Goal: Information Seeking & Learning: Learn about a topic

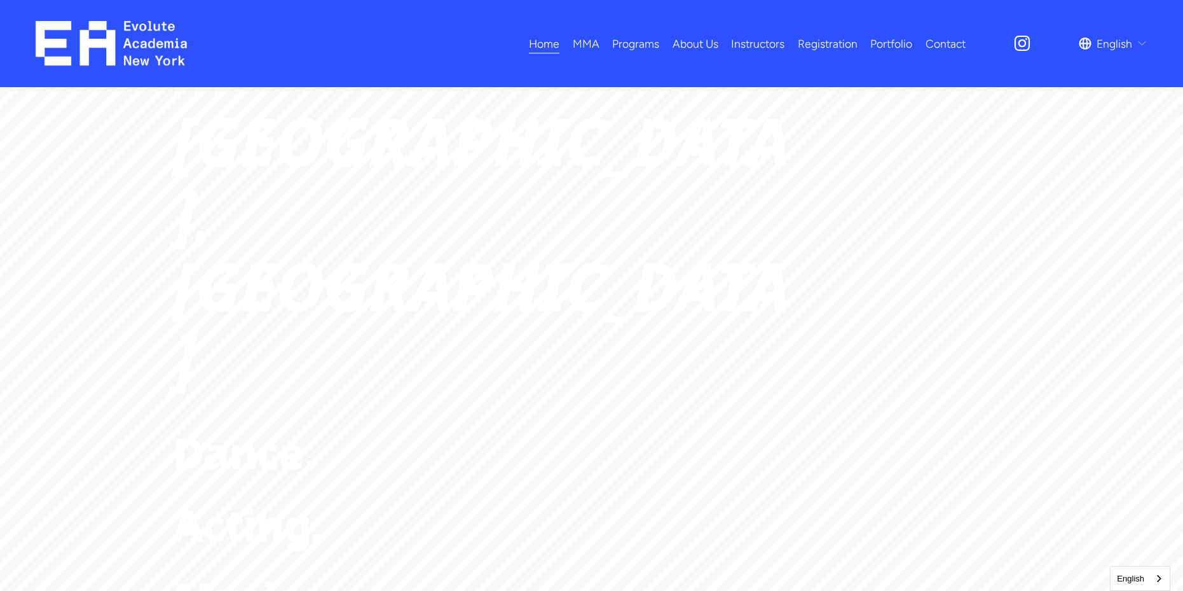
scroll to position [191, 0]
click at [274, 510] on span "Acting." at bounding box center [247, 539] width 149 height 58
click at [0, 0] on span "Acting" at bounding box center [0, 0] width 0 height 0
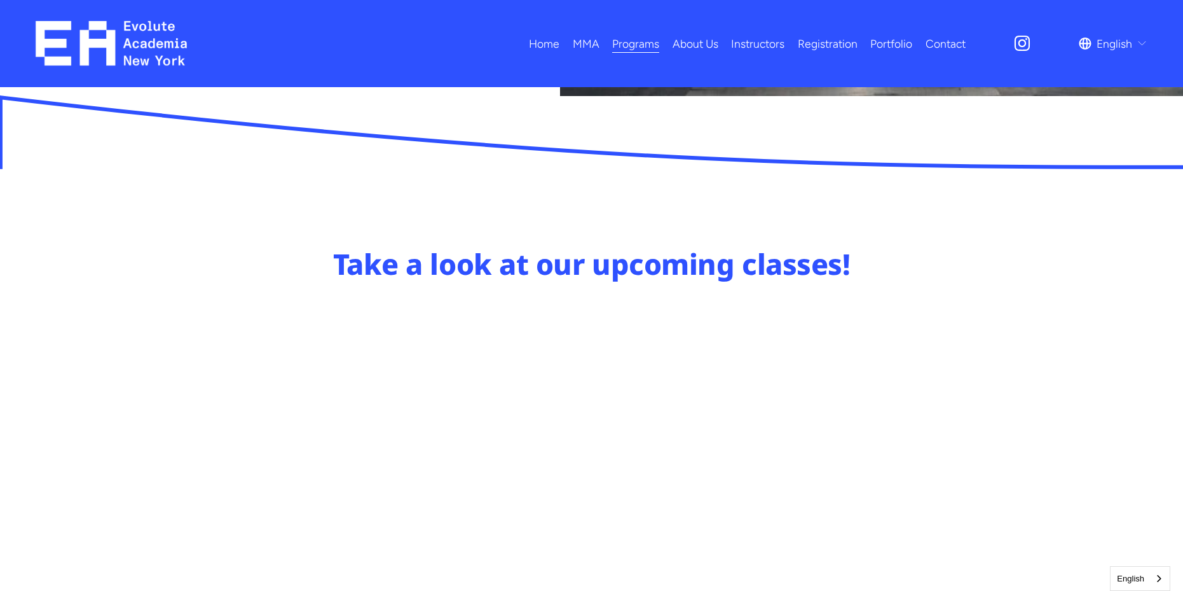
scroll to position [509, 0]
click at [694, 40] on link "About Us" at bounding box center [696, 43] width 46 height 22
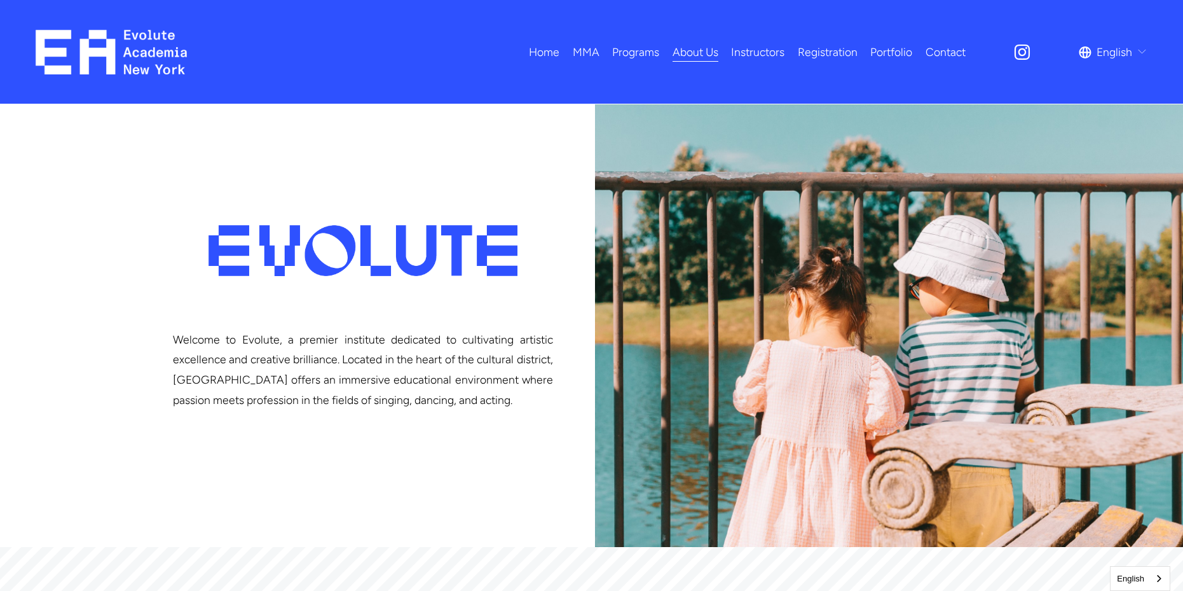
click at [949, 50] on link "Contact" at bounding box center [946, 52] width 40 height 22
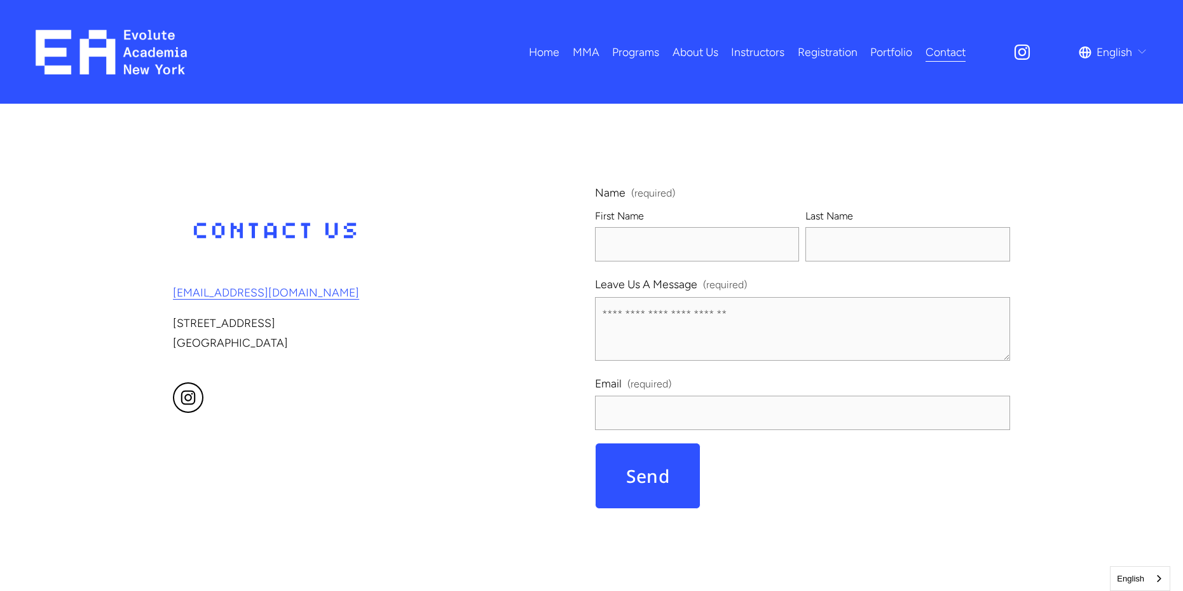
click at [833, 38] on div "Home MMA Adults MMA Kids MMA Programs" at bounding box center [501, 52] width 930 height 45
click at [833, 46] on link "Registration" at bounding box center [828, 52] width 60 height 22
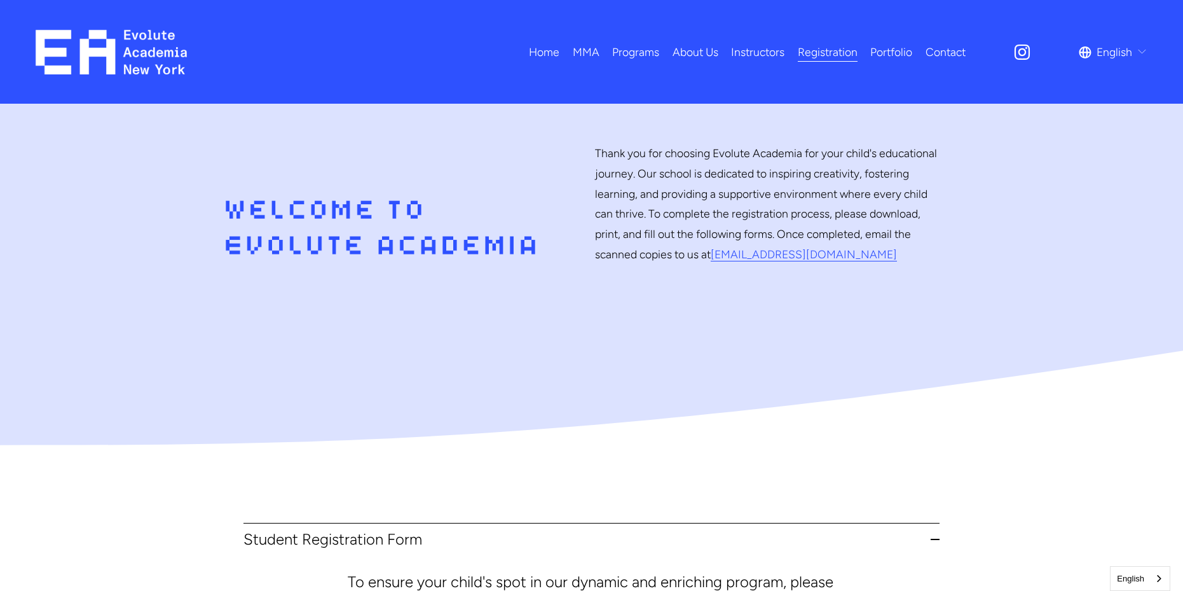
click at [736, 53] on link "Instructors" at bounding box center [757, 52] width 53 height 22
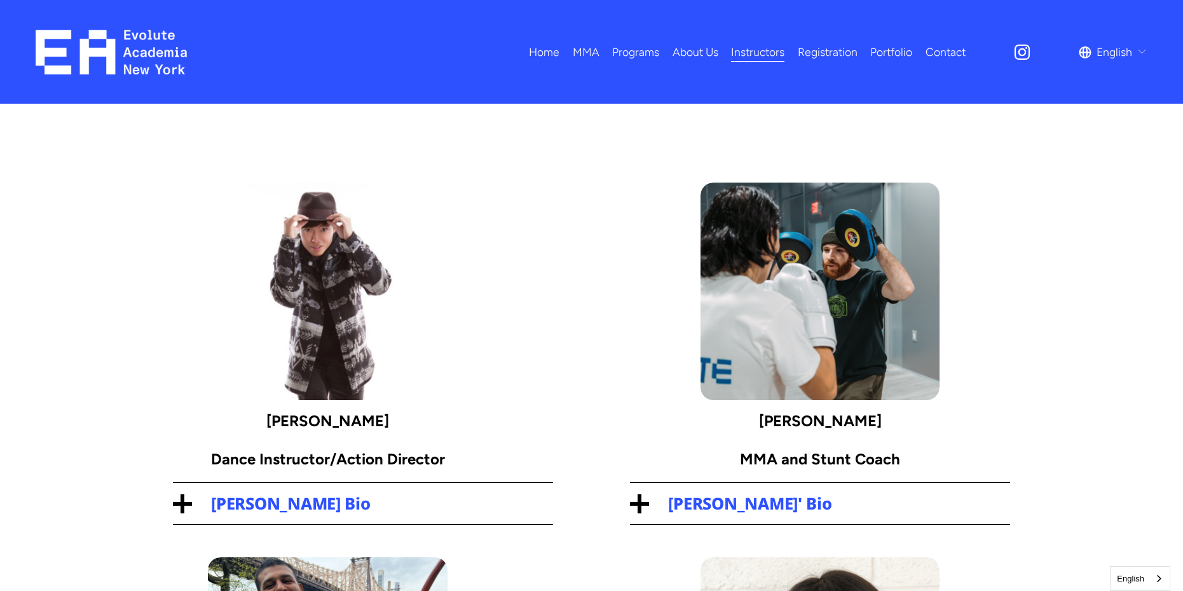
scroll to position [64, 0]
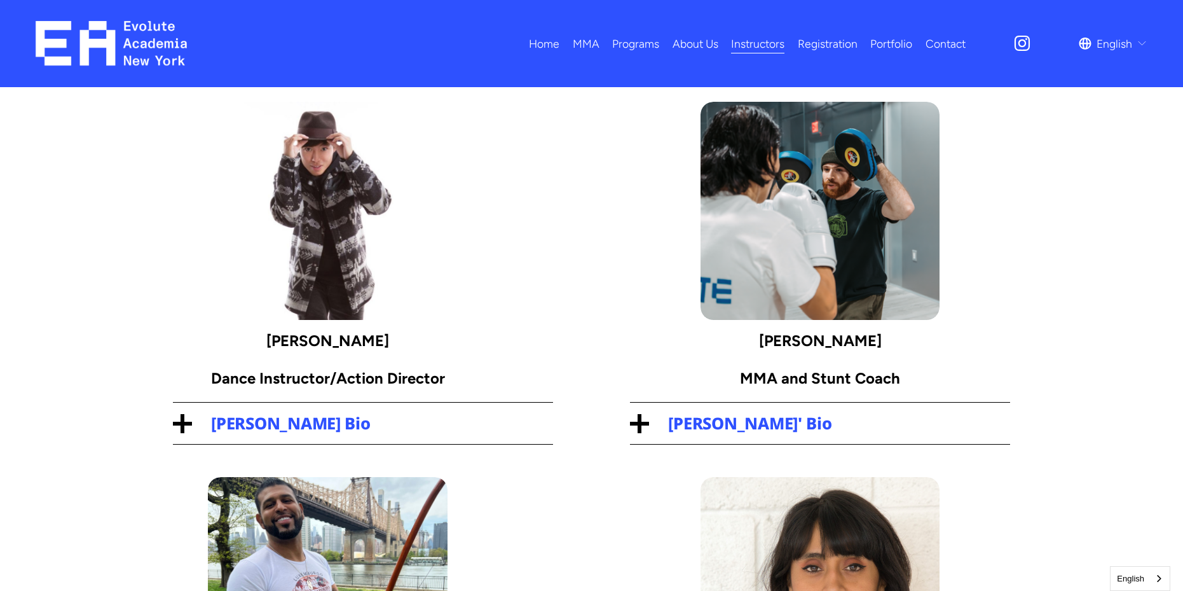
click at [291, 423] on span "[PERSON_NAME] Bio" at bounding box center [372, 423] width 361 height 22
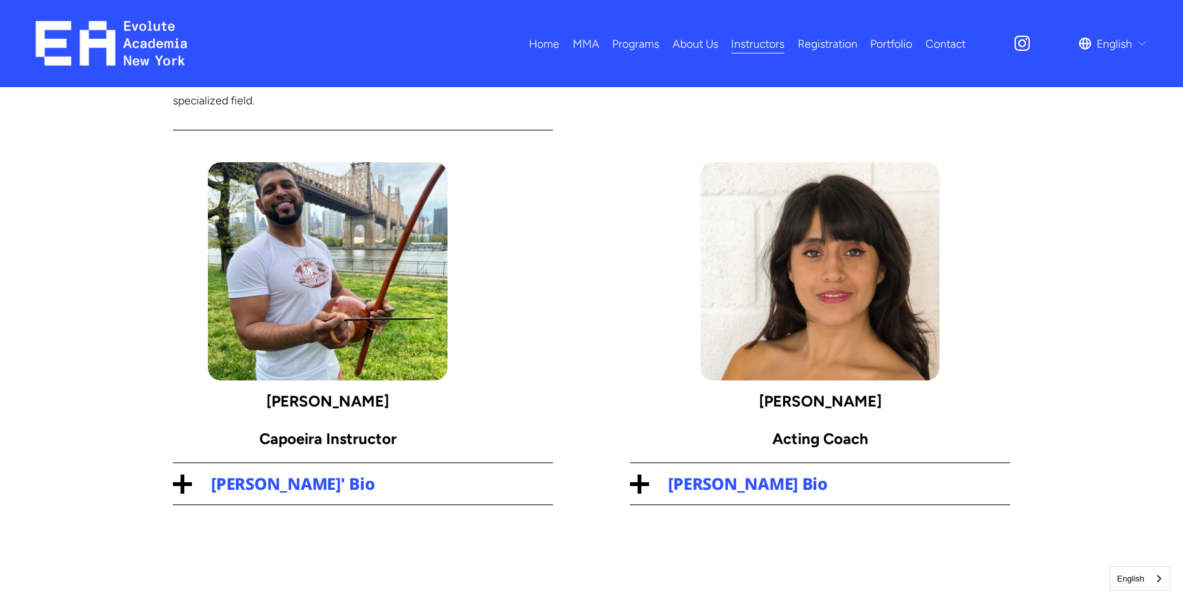
scroll to position [954, 0]
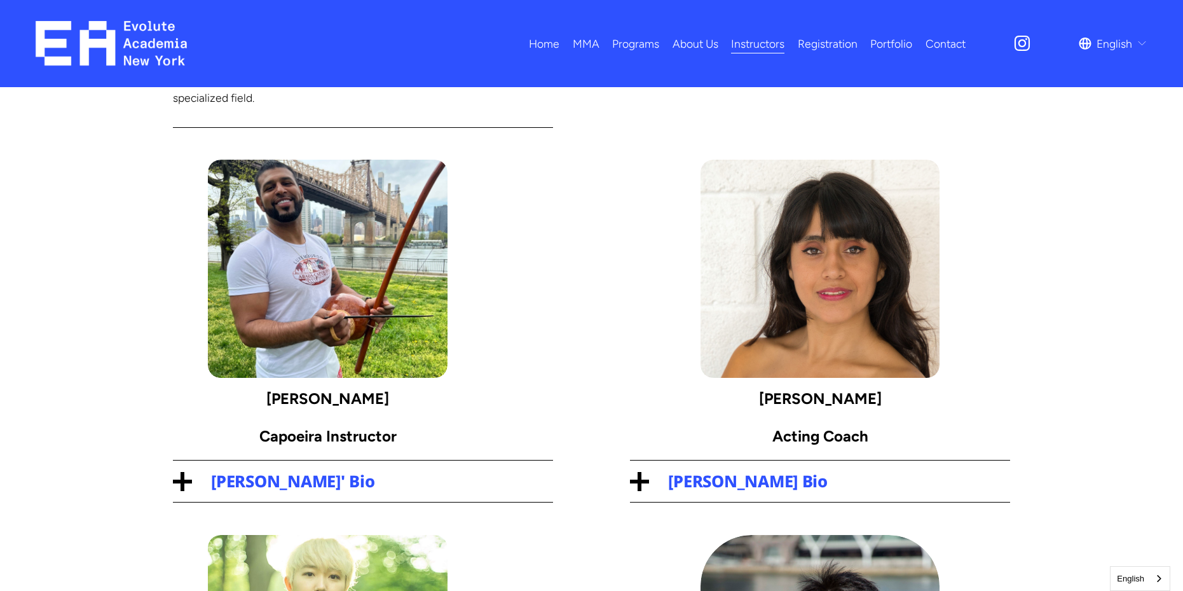
click at [699, 470] on span "Yenny Sánchez's Bio" at bounding box center [829, 481] width 361 height 22
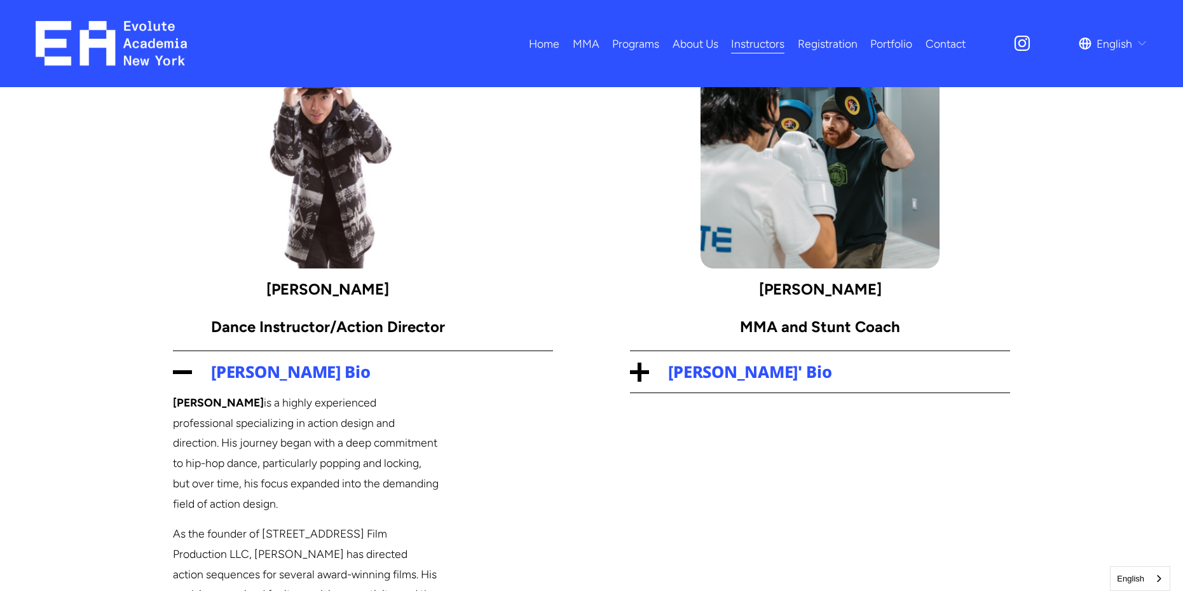
scroll to position [0, 0]
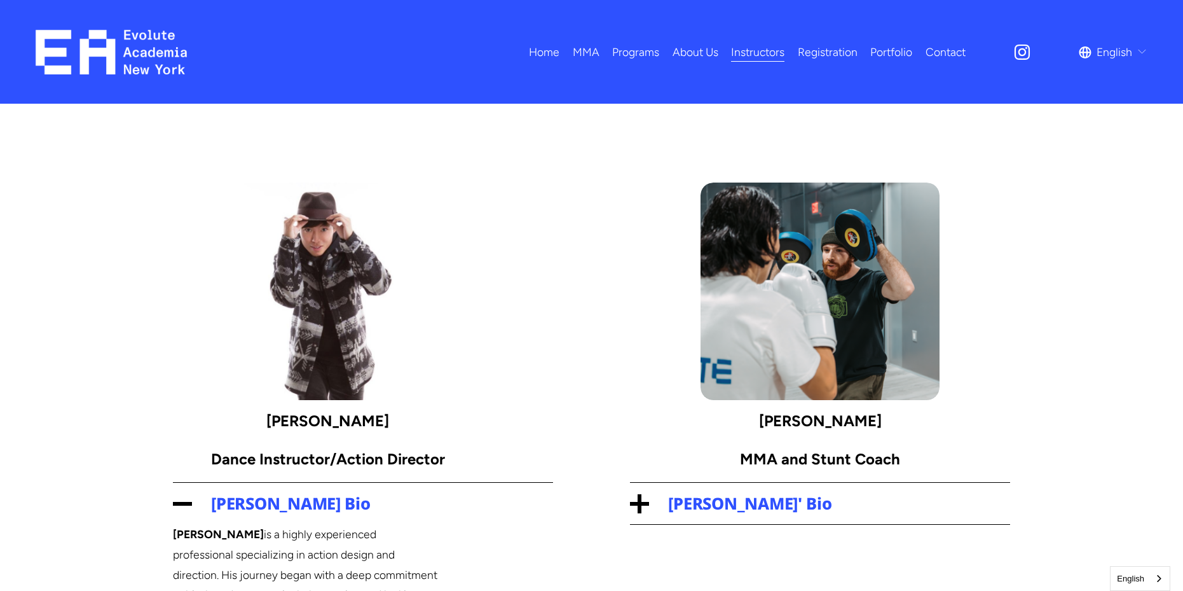
click at [728, 490] on button "Eric Fuchs' Bio" at bounding box center [820, 503] width 380 height 41
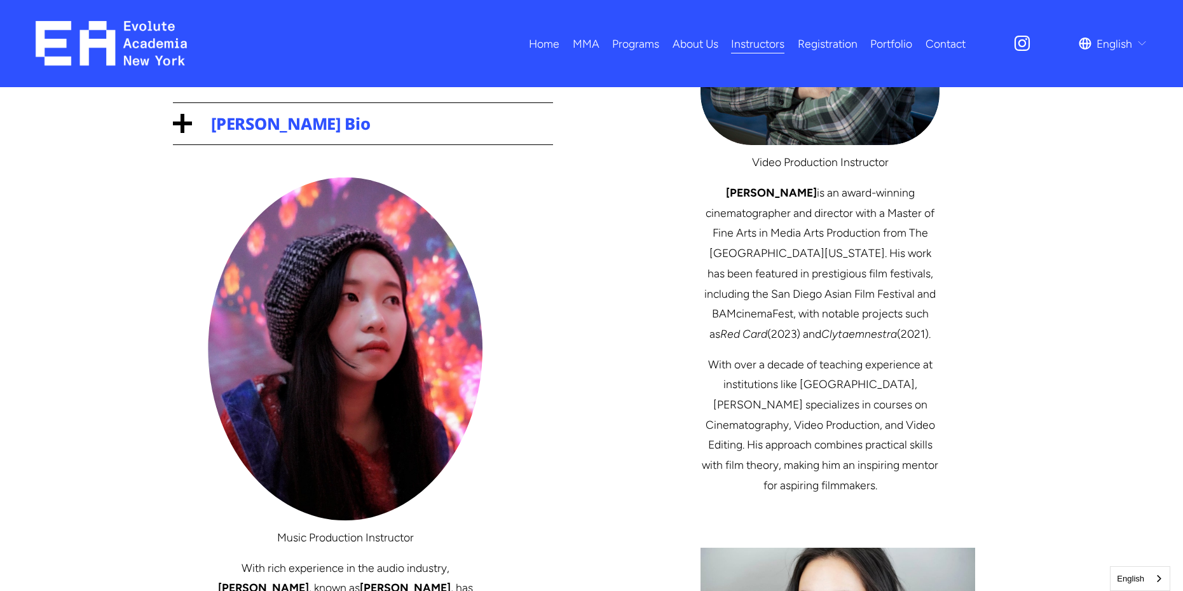
scroll to position [2098, 0]
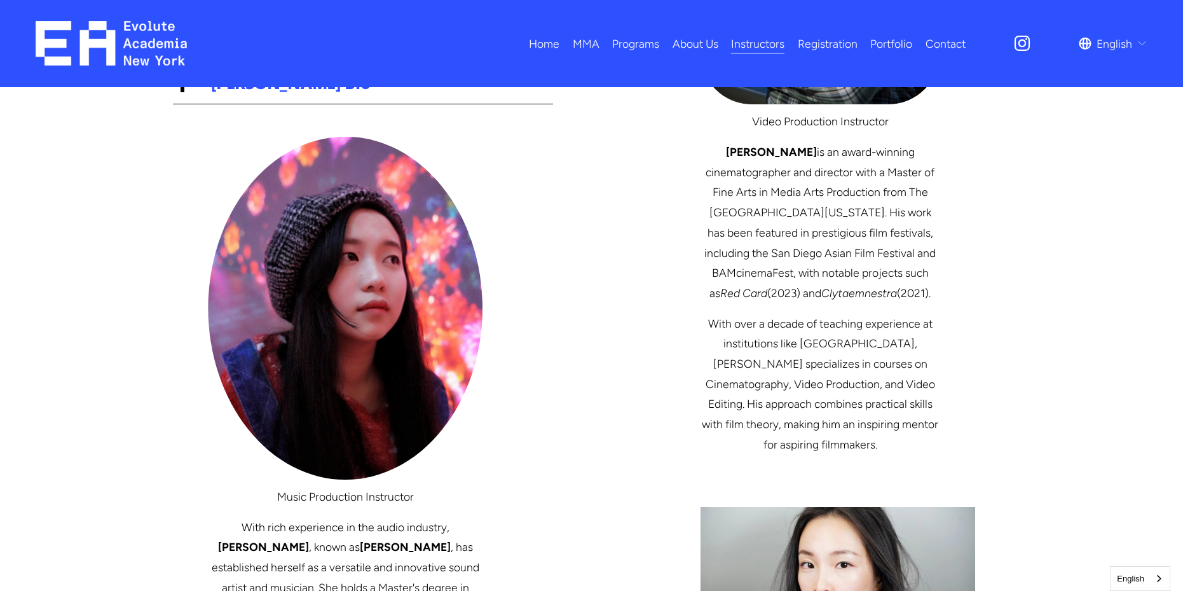
click at [692, 46] on link "About Us" at bounding box center [696, 43] width 46 height 22
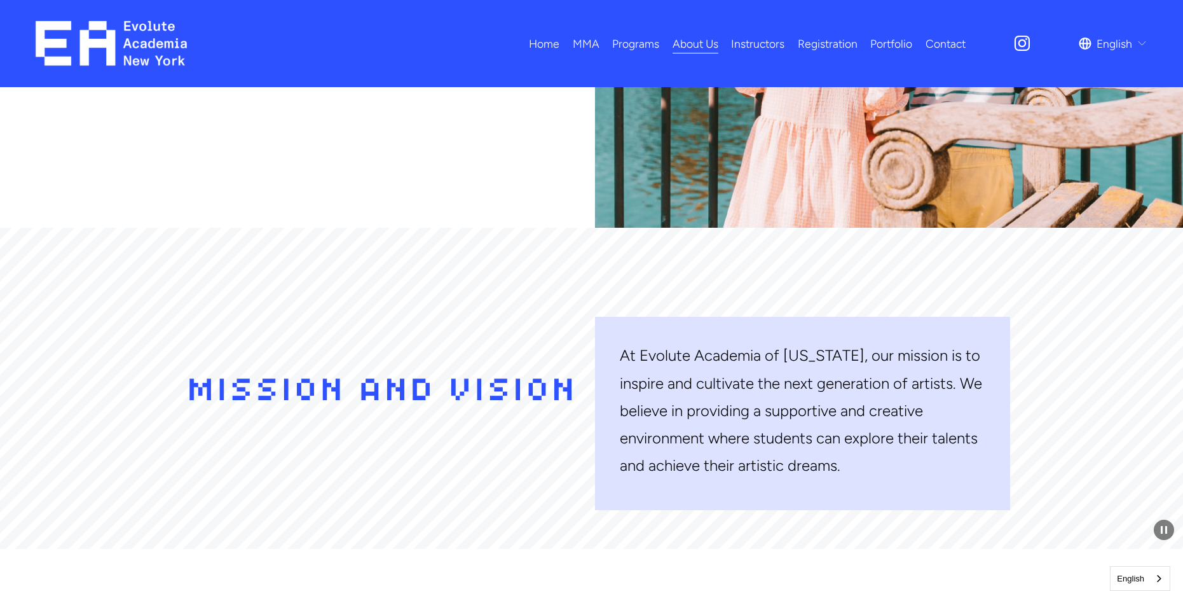
scroll to position [191, 0]
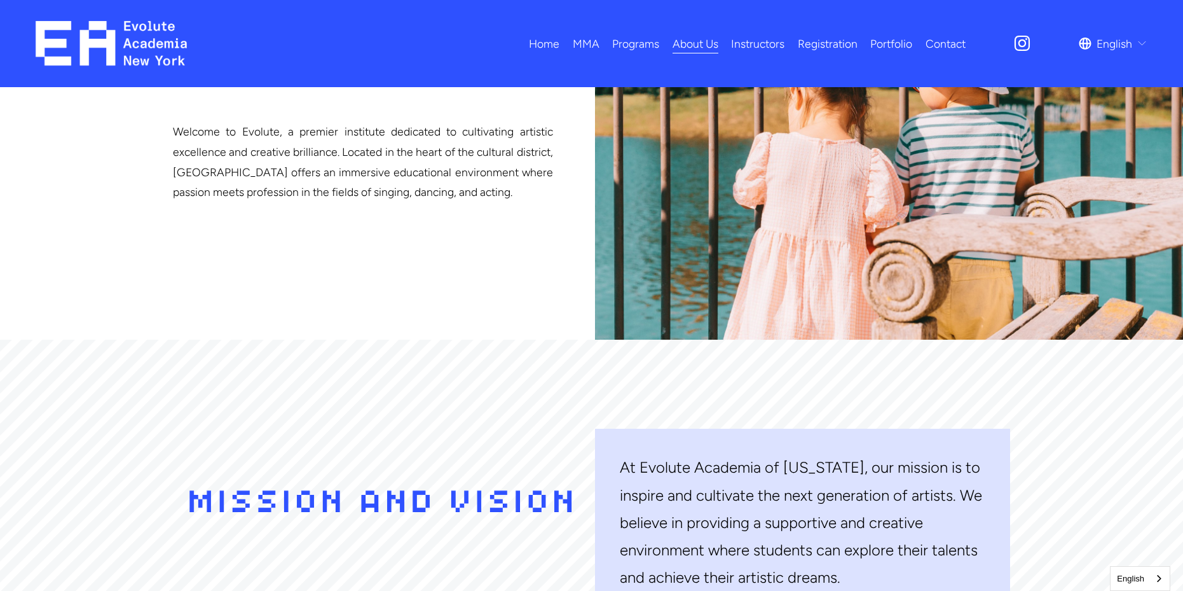
click at [636, 37] on span "Programs" at bounding box center [635, 44] width 47 height 20
click at [0, 0] on link "All Programs" at bounding box center [0, 0] width 0 height 0
